Goal: Navigation & Orientation: Find specific page/section

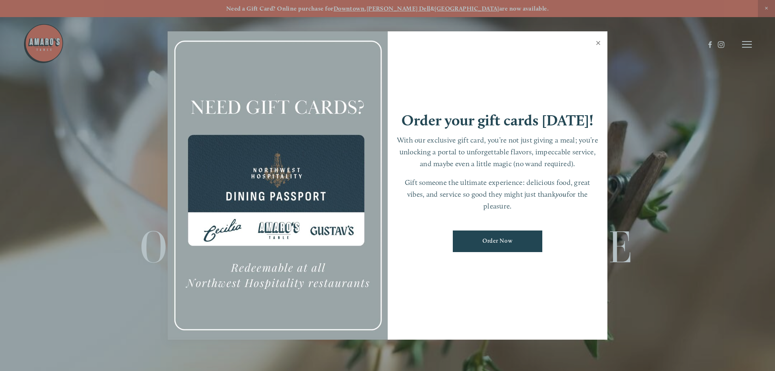
click at [595, 42] on link "Close" at bounding box center [598, 44] width 16 height 23
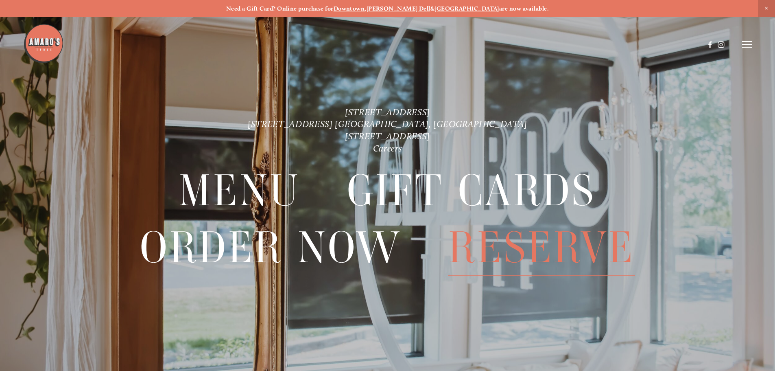
click at [569, 237] on span "Reserve" at bounding box center [541, 247] width 187 height 56
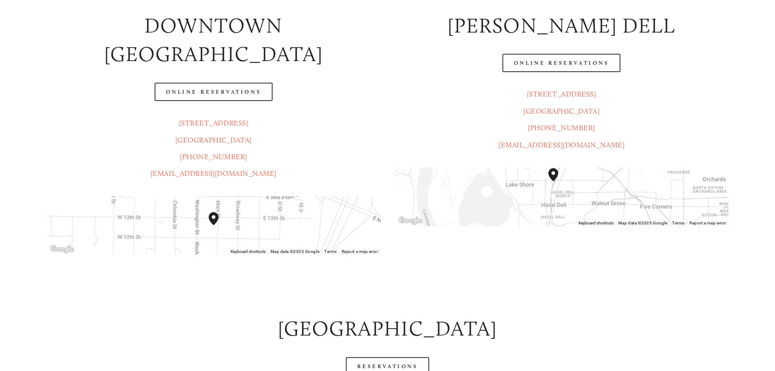
scroll to position [326, 0]
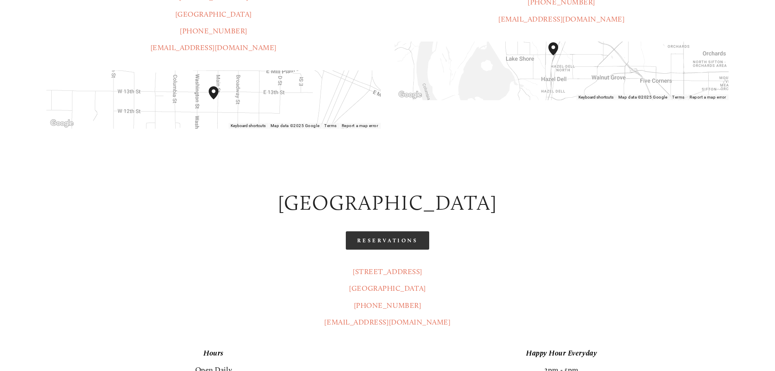
click at [402, 231] on link "Reservations" at bounding box center [388, 240] width 84 height 18
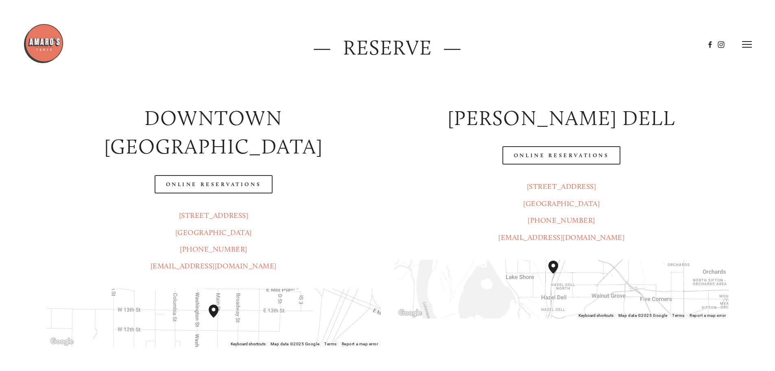
scroll to position [0, 0]
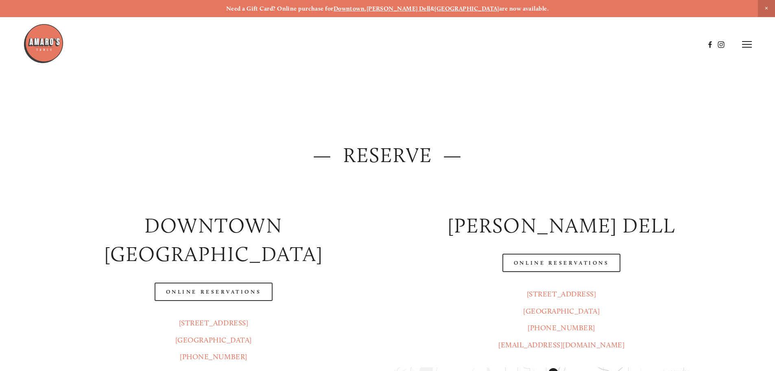
click at [51, 45] on img at bounding box center [43, 43] width 41 height 41
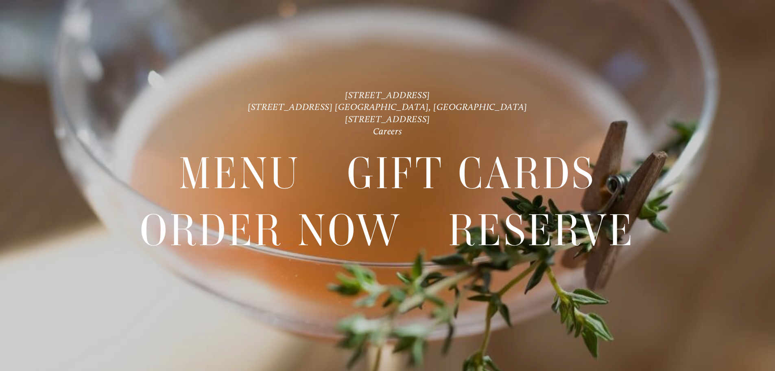
scroll to position [17, 0]
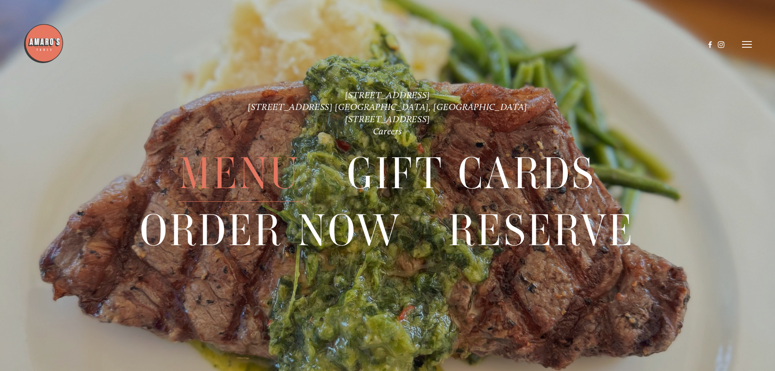
click at [249, 175] on span "Menu" at bounding box center [239, 174] width 121 height 56
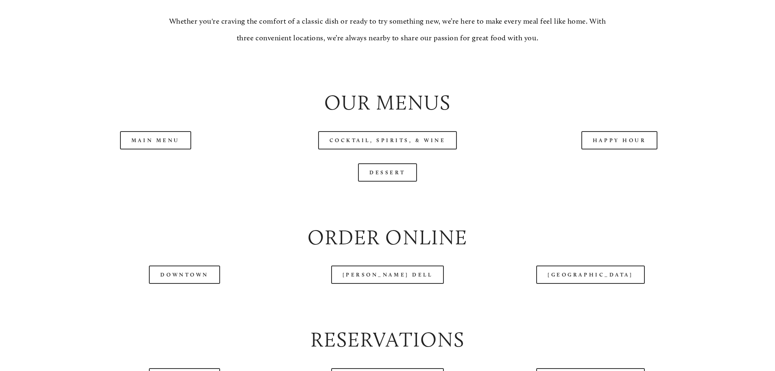
scroll to position [895, 0]
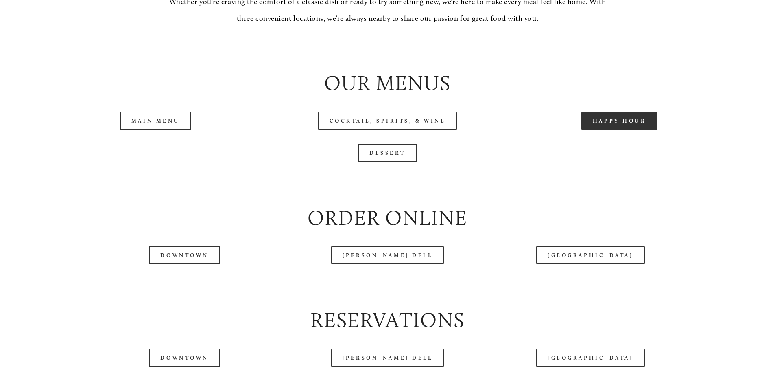
click at [622, 130] on link "Happy Hour" at bounding box center [620, 121] width 77 height 18
